Goal: Entertainment & Leisure: Consume media (video, audio)

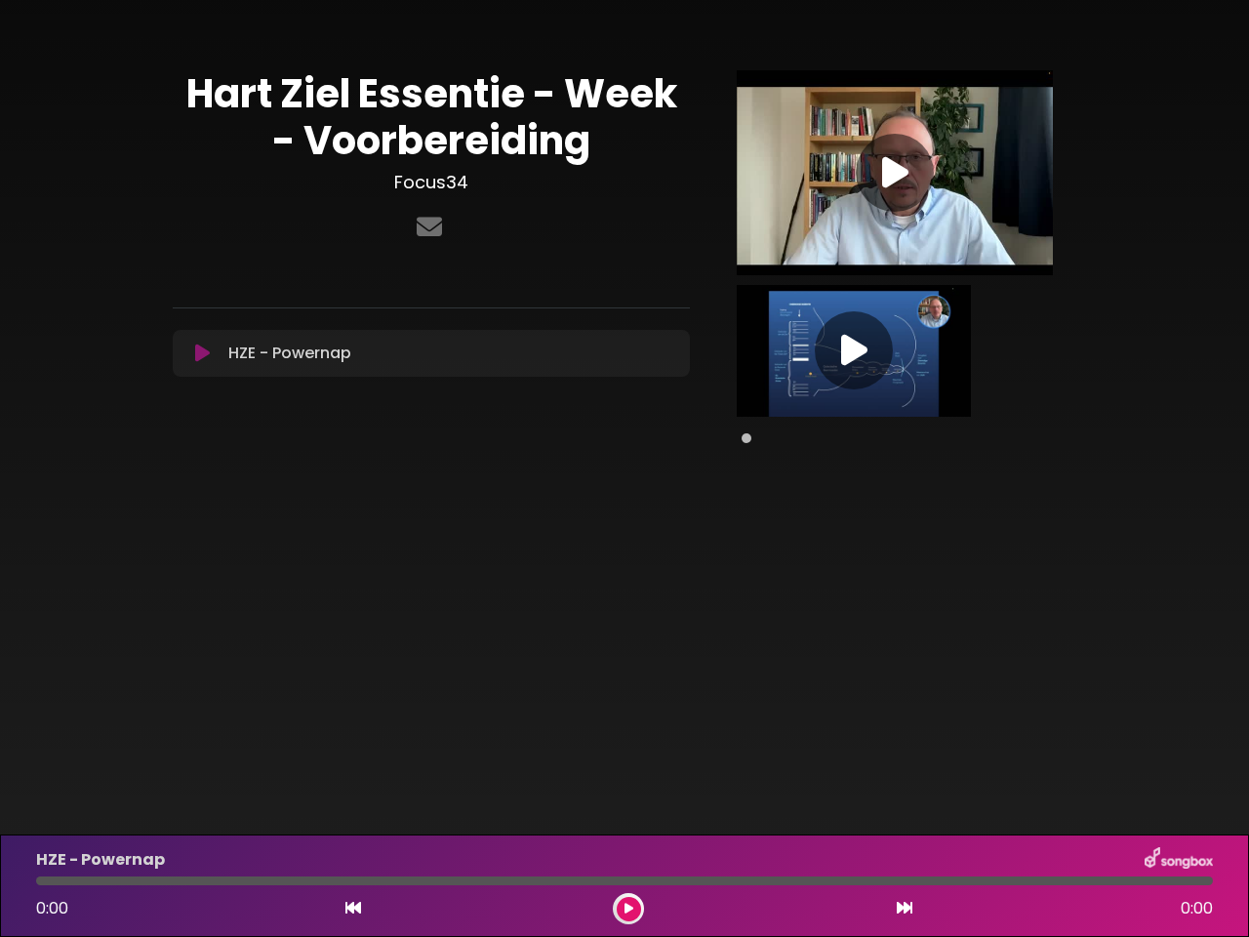
click at [624, 468] on div "[PERSON_NAME] [PERSON_NAME] Essentie - Week - Voorbereiding Focus34" at bounding box center [624, 248] width 903 height 450
click at [202, 353] on icon at bounding box center [202, 353] width 15 height 20
click at [895, 173] on icon at bounding box center [895, 172] width 26 height 35
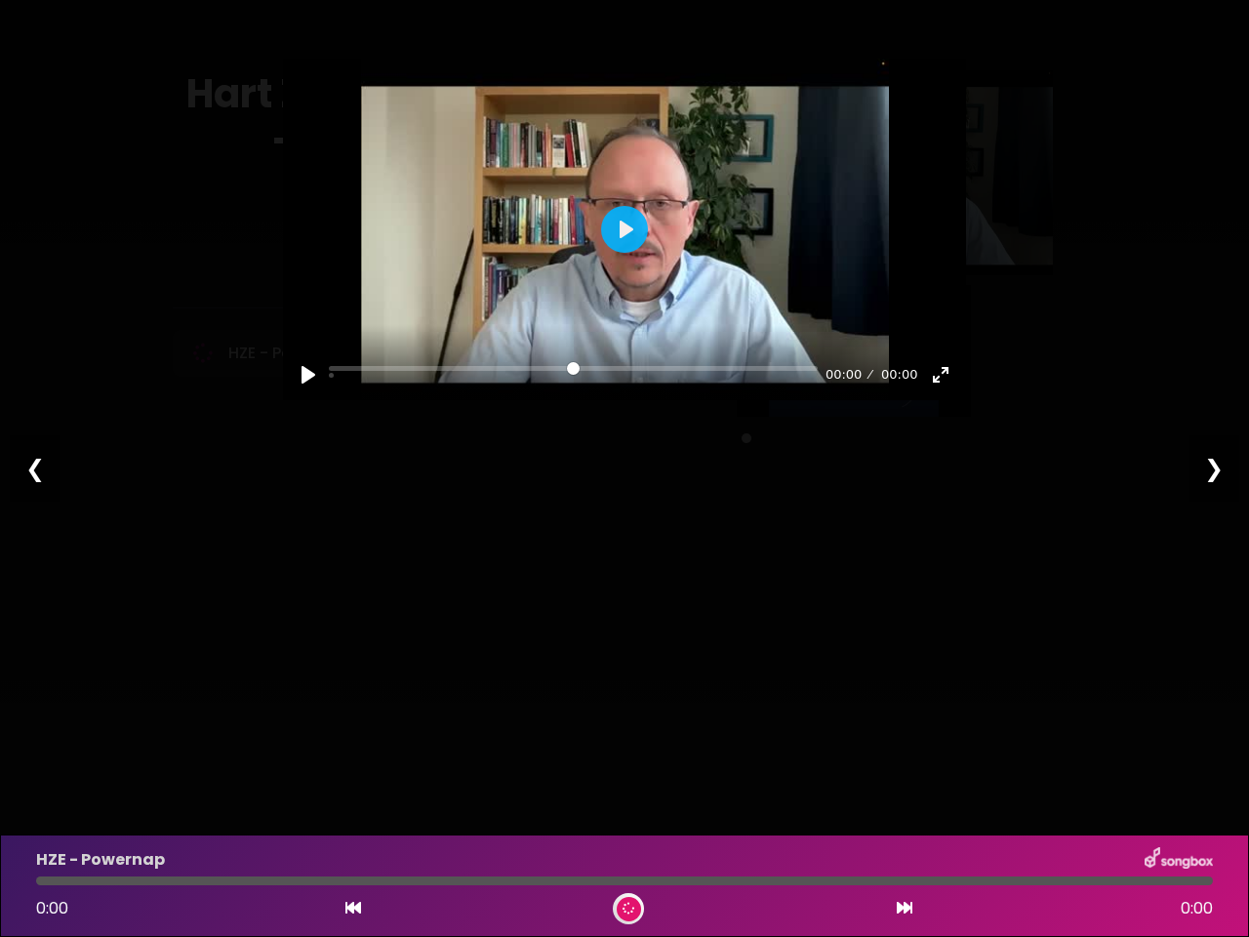
click at [353, 908] on icon at bounding box center [353, 907] width 16 height 16
click at [904, 908] on icon at bounding box center [905, 907] width 16 height 16
